Goal: Task Accomplishment & Management: Manage account settings

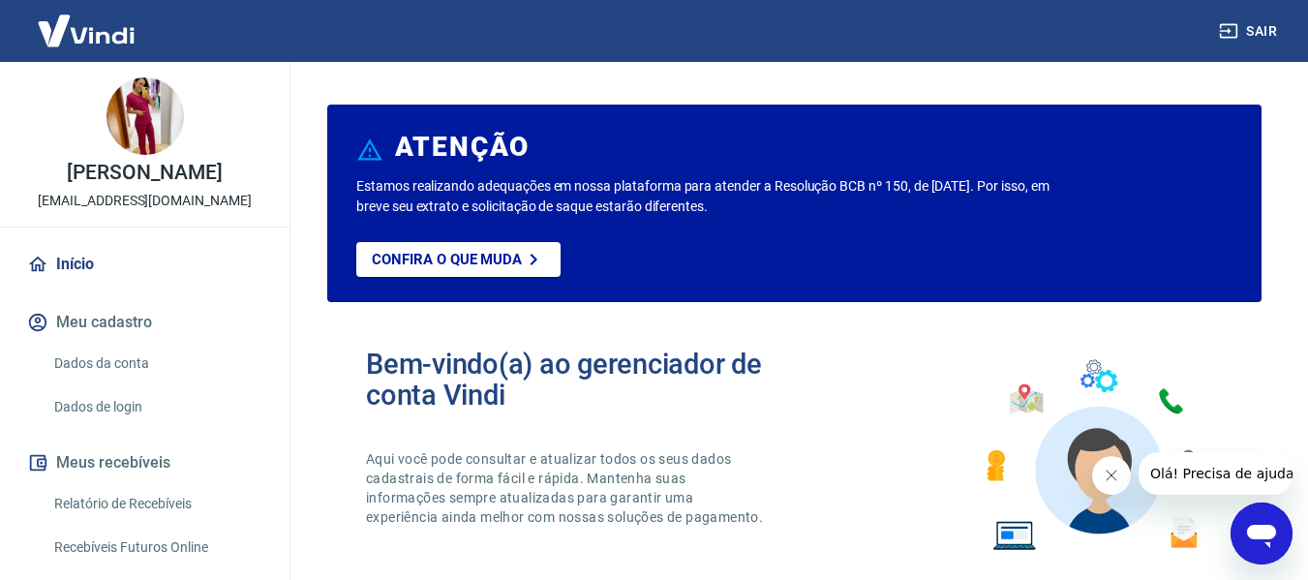
click at [136, 374] on link "Dados da conta" at bounding box center [156, 364] width 220 height 40
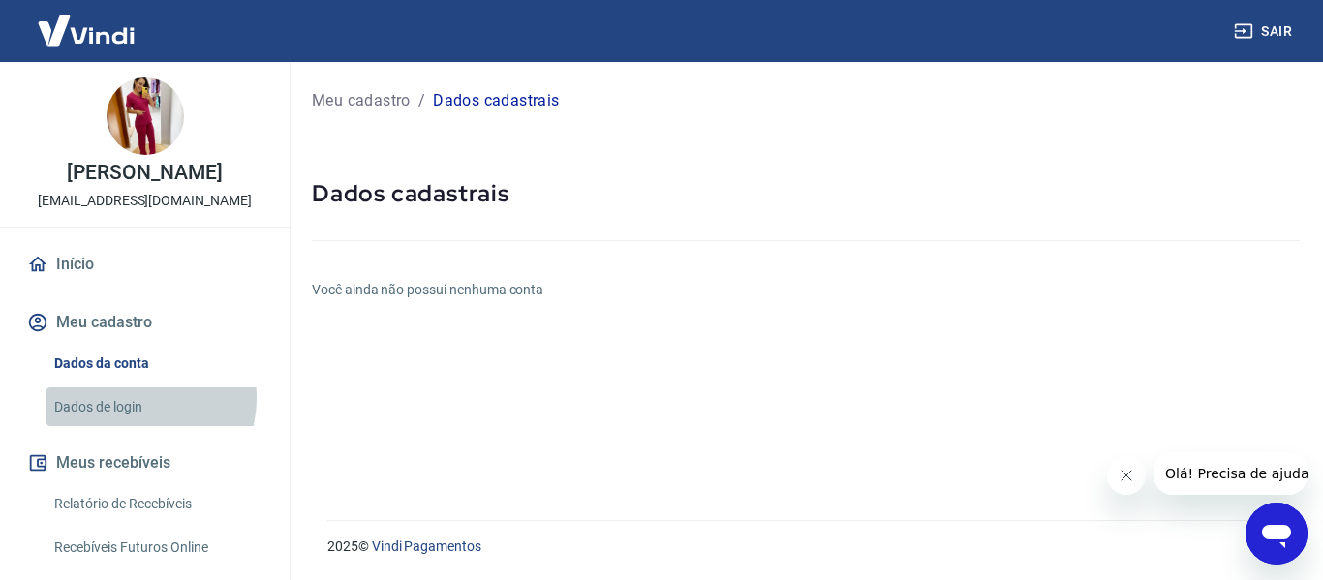
click at [133, 398] on link "Dados de login" at bounding box center [156, 407] width 220 height 40
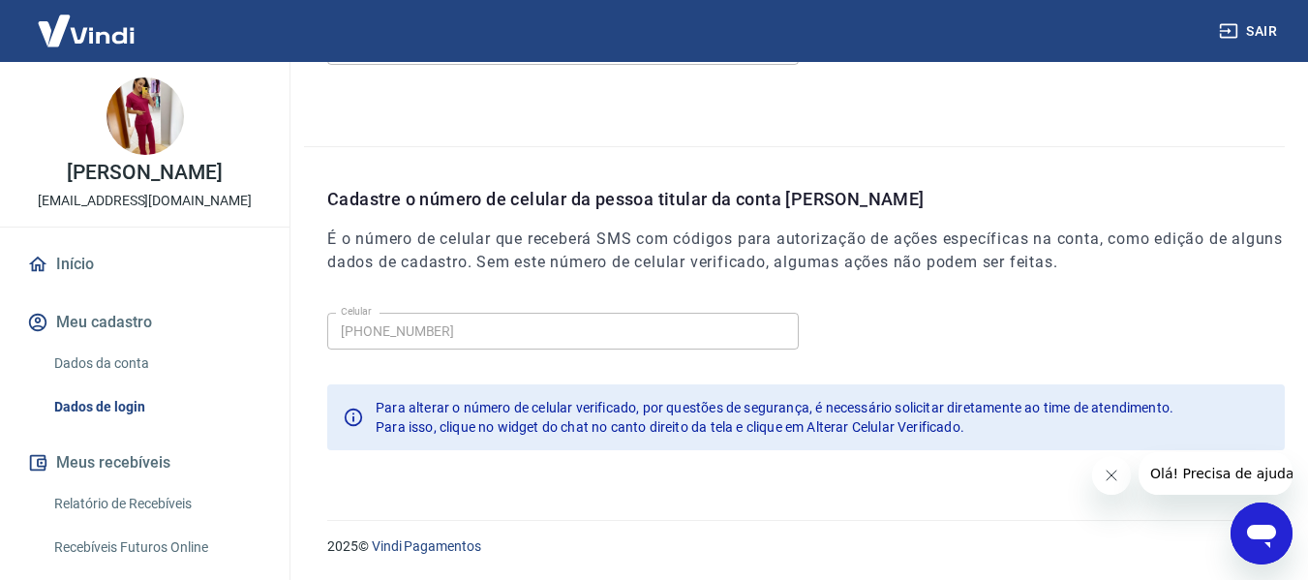
click at [78, 265] on link "Início" at bounding box center [144, 264] width 243 height 43
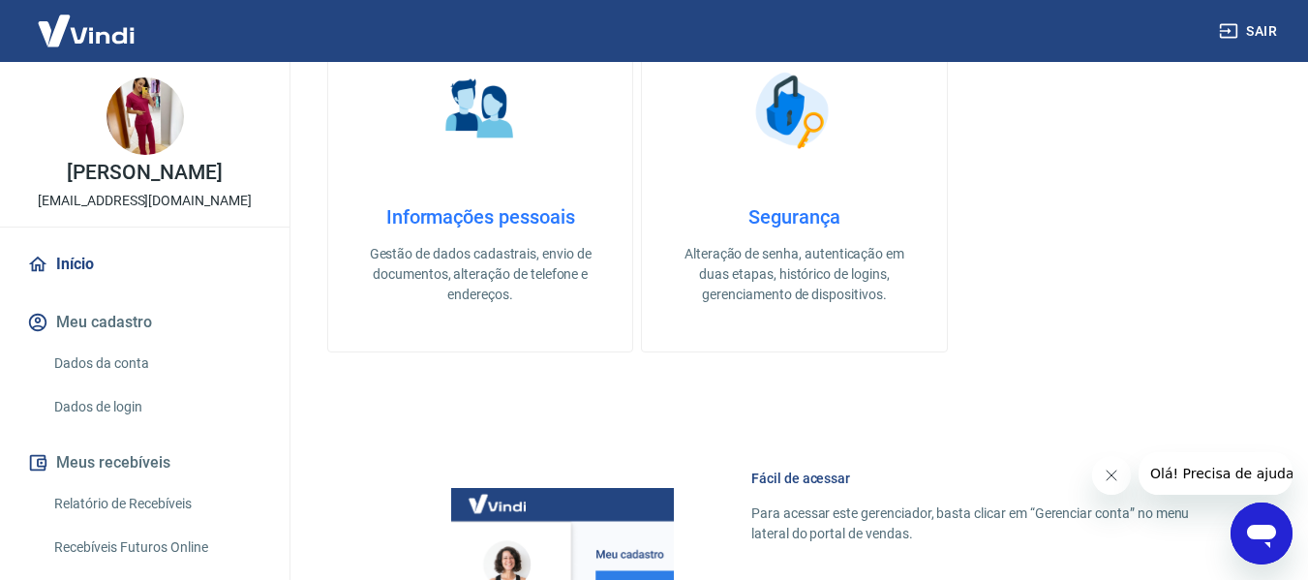
scroll to position [1209, 0]
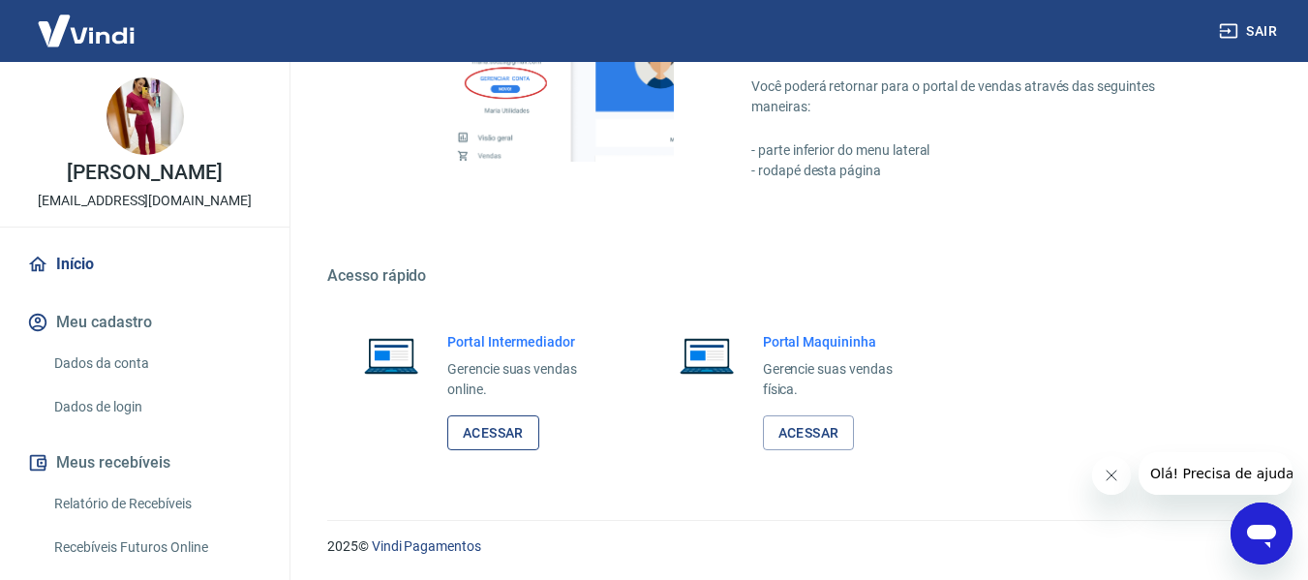
click at [527, 448] on link "Acessar" at bounding box center [493, 433] width 92 height 36
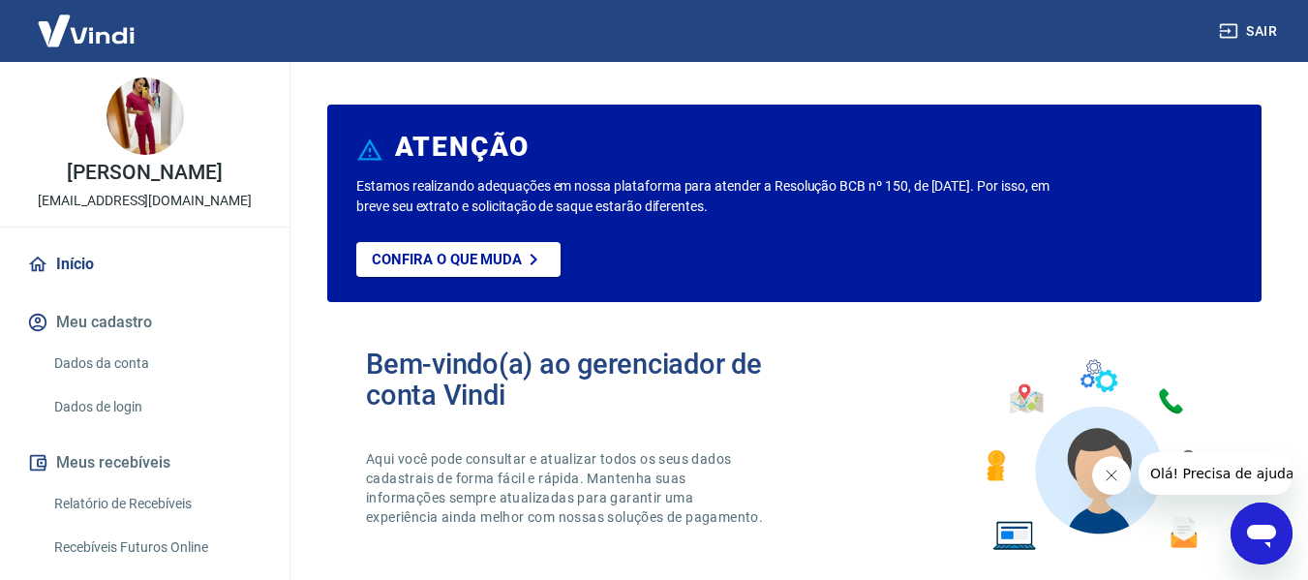
click at [1251, 37] on button "Sair" at bounding box center [1250, 32] width 70 height 36
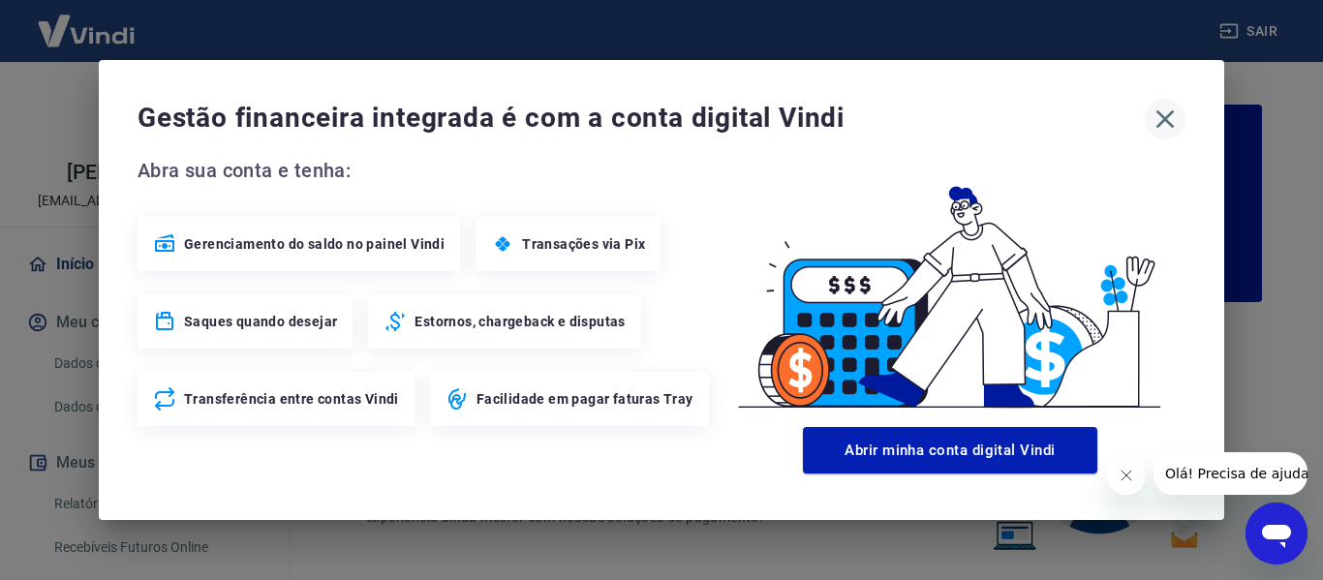
click at [1174, 129] on icon "button" at bounding box center [1164, 119] width 31 height 31
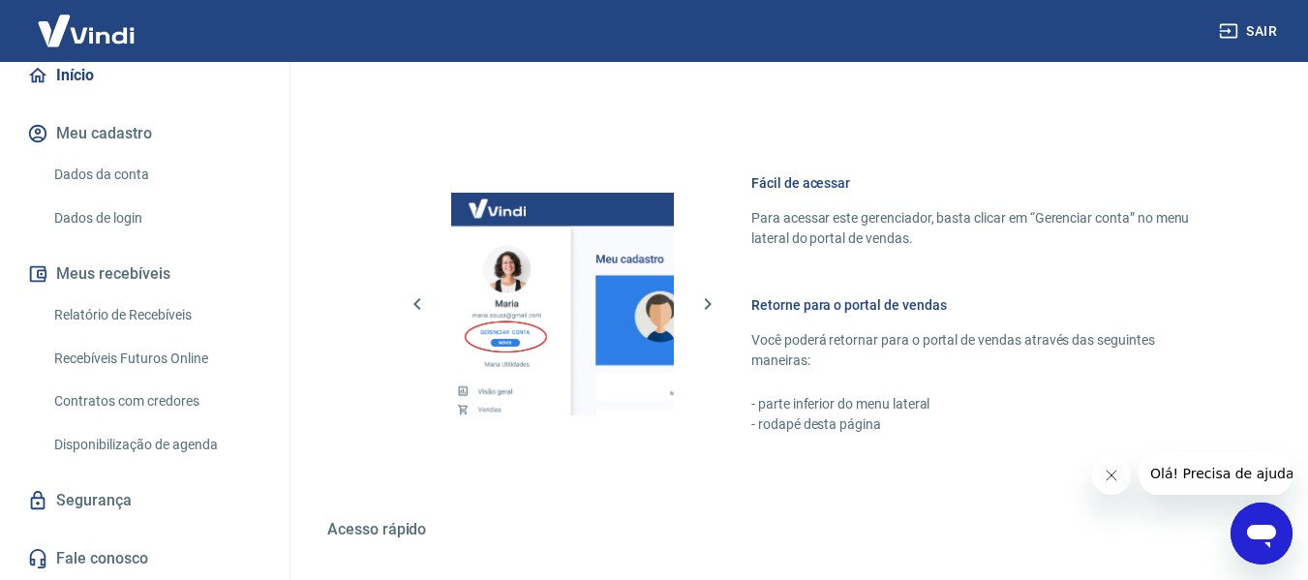
scroll to position [1209, 0]
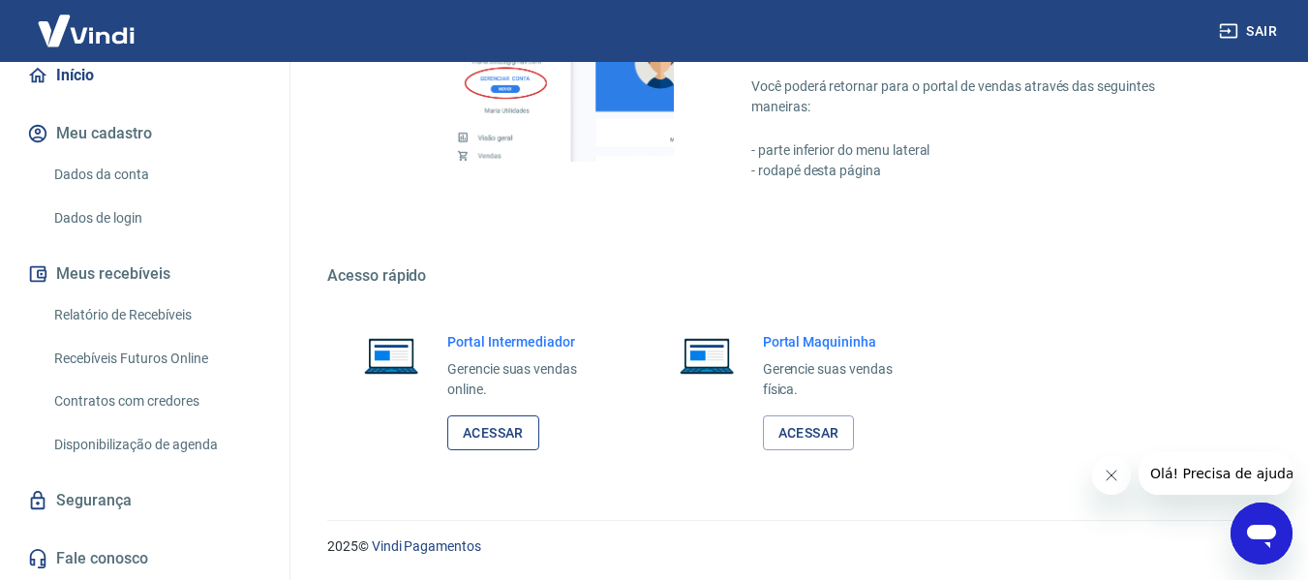
click at [507, 442] on link "Acessar" at bounding box center [493, 433] width 92 height 36
click at [1234, 44] on button "Sair" at bounding box center [1250, 32] width 70 height 36
